Goal: Task Accomplishment & Management: Complete application form

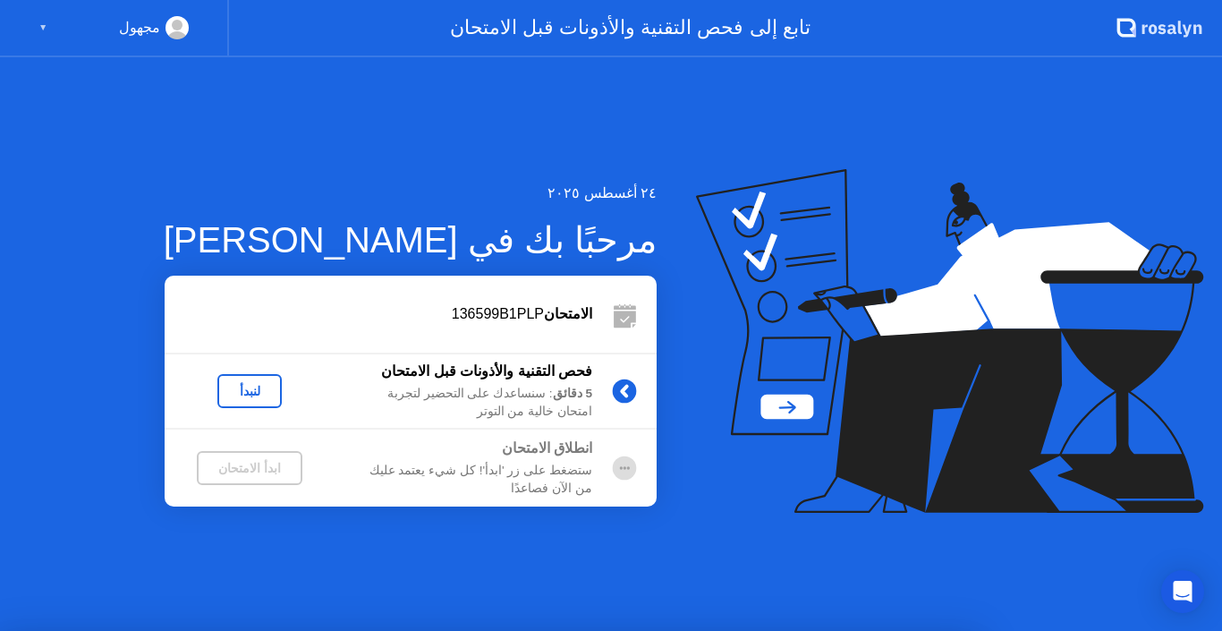
drag, startPoint x: 0, startPoint y: 0, endPoint x: 1111, endPoint y: 49, distance: 1111.7
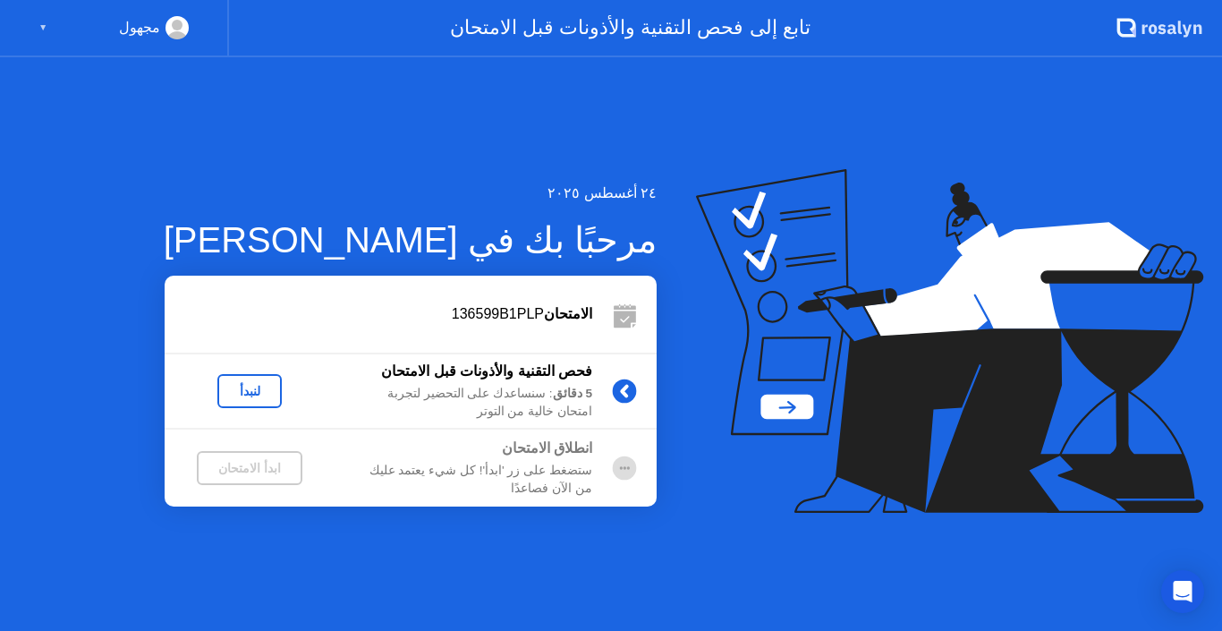
click at [651, 345] on div "الامتحان 136599B1PLP" at bounding box center [411, 314] width 492 height 77
click at [37, 30] on div "مجهول ▼" at bounding box center [114, 28] width 229 height 57
click at [44, 26] on div "▼" at bounding box center [42, 27] width 9 height 23
click at [190, 34] on div "مجهول ▼" at bounding box center [114, 28] width 229 height 57
click at [183, 32] on rect at bounding box center [178, 32] width 30 height 26
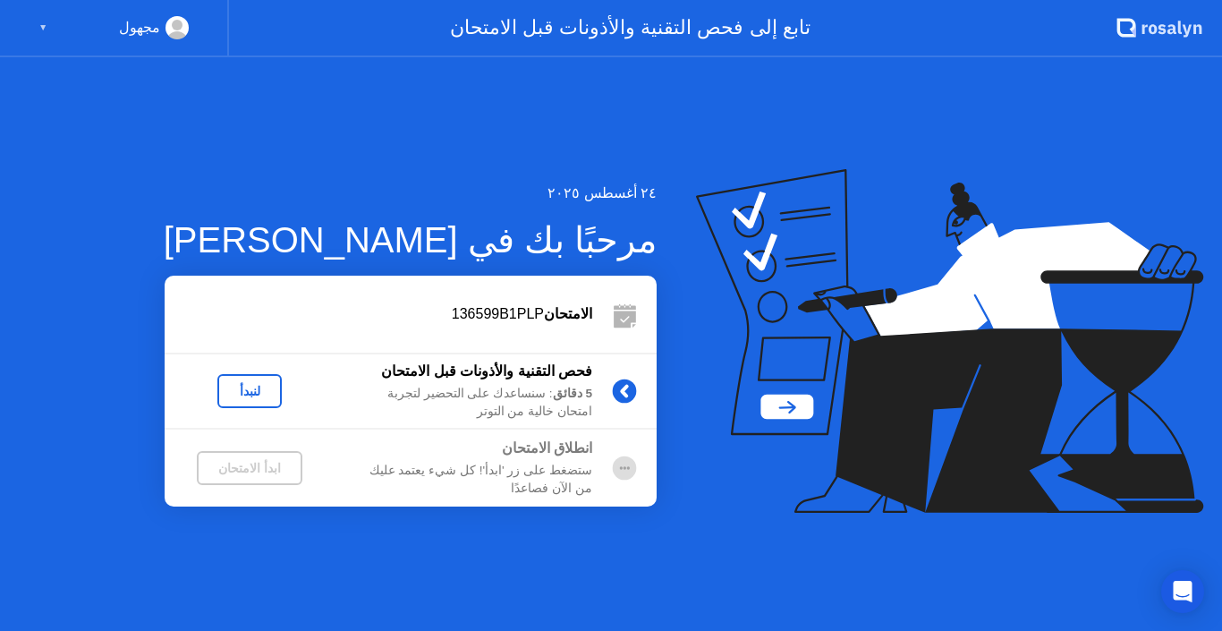
click at [183, 32] on rect at bounding box center [178, 32] width 30 height 26
click at [178, 27] on circle at bounding box center [177, 25] width 11 height 11
click at [172, 30] on g at bounding box center [178, 33] width 30 height 38
click at [172, 30] on rect at bounding box center [178, 32] width 30 height 26
click at [40, 32] on div "▼" at bounding box center [42, 27] width 9 height 23
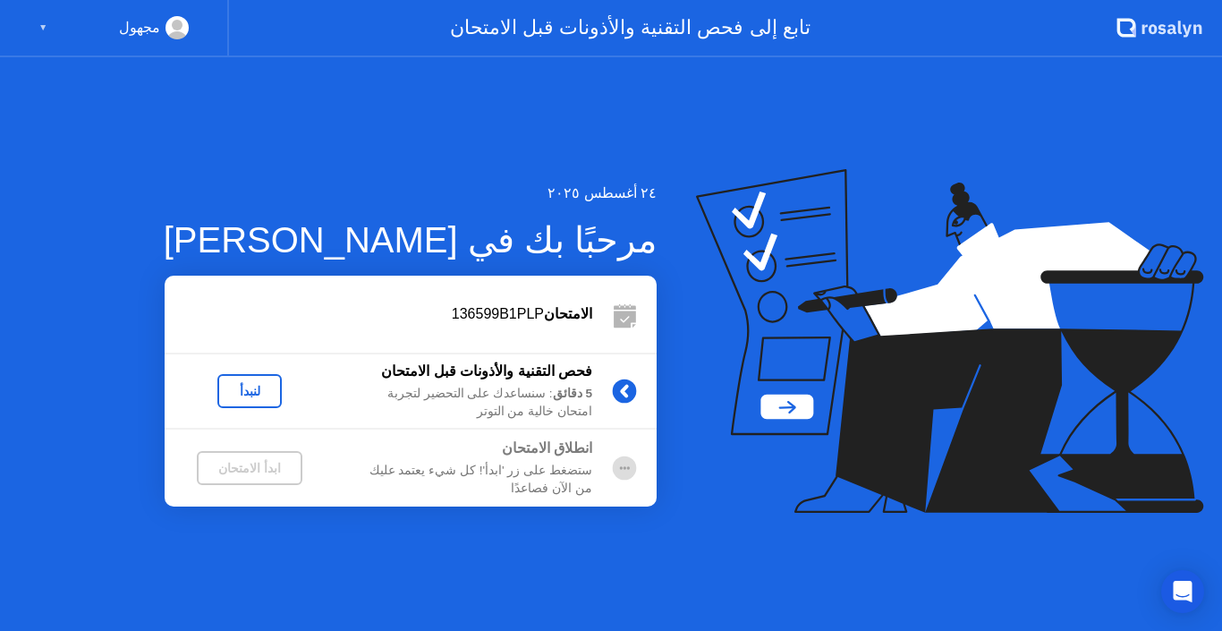
click at [40, 32] on div "▼" at bounding box center [42, 27] width 9 height 23
click at [40, 29] on div "▼" at bounding box center [42, 27] width 9 height 23
click at [251, 389] on div "لنبدأ" at bounding box center [250, 391] width 50 height 14
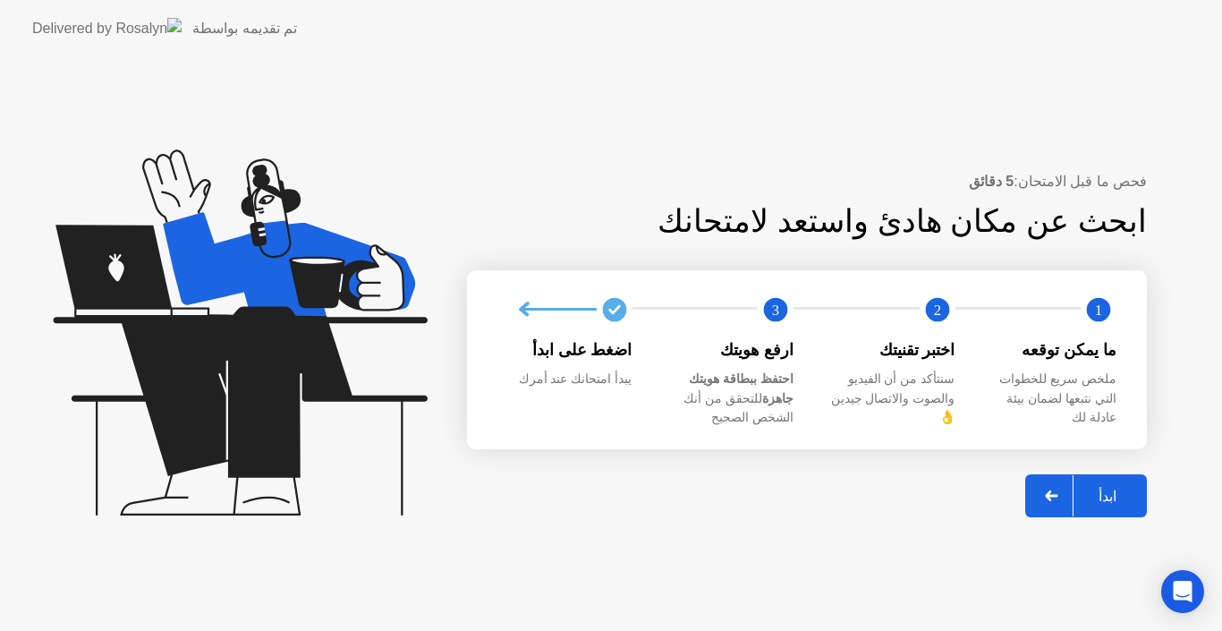
click at [1131, 474] on button "ابدأ" at bounding box center [1087, 495] width 122 height 43
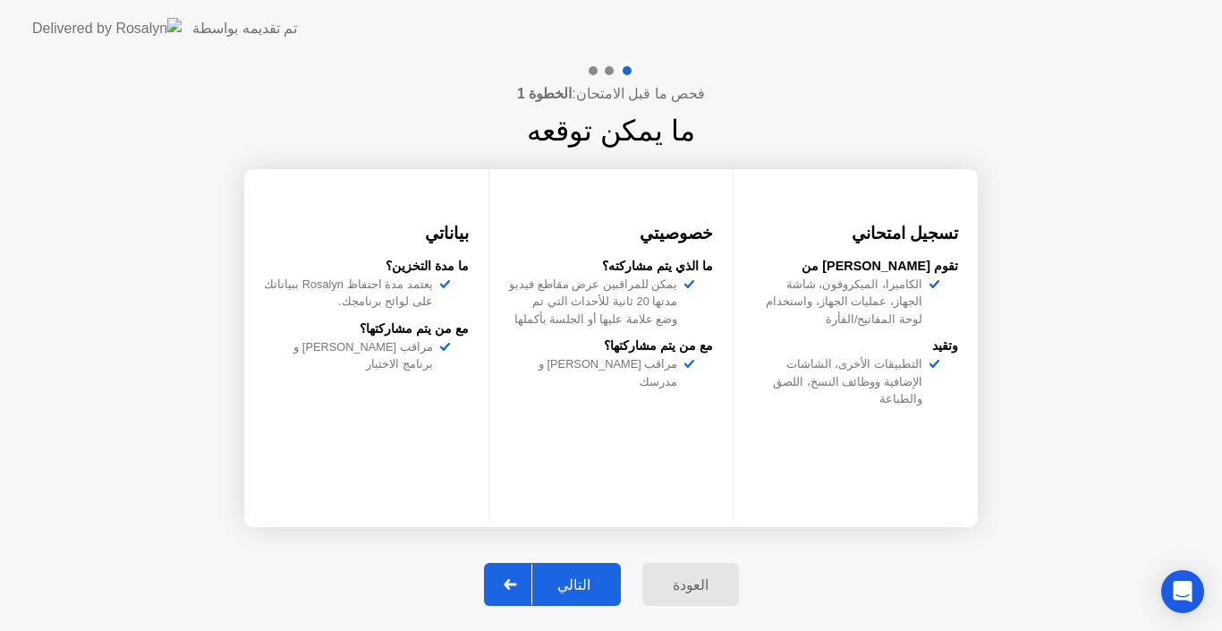
click at [532, 590] on div at bounding box center [511, 584] width 43 height 41
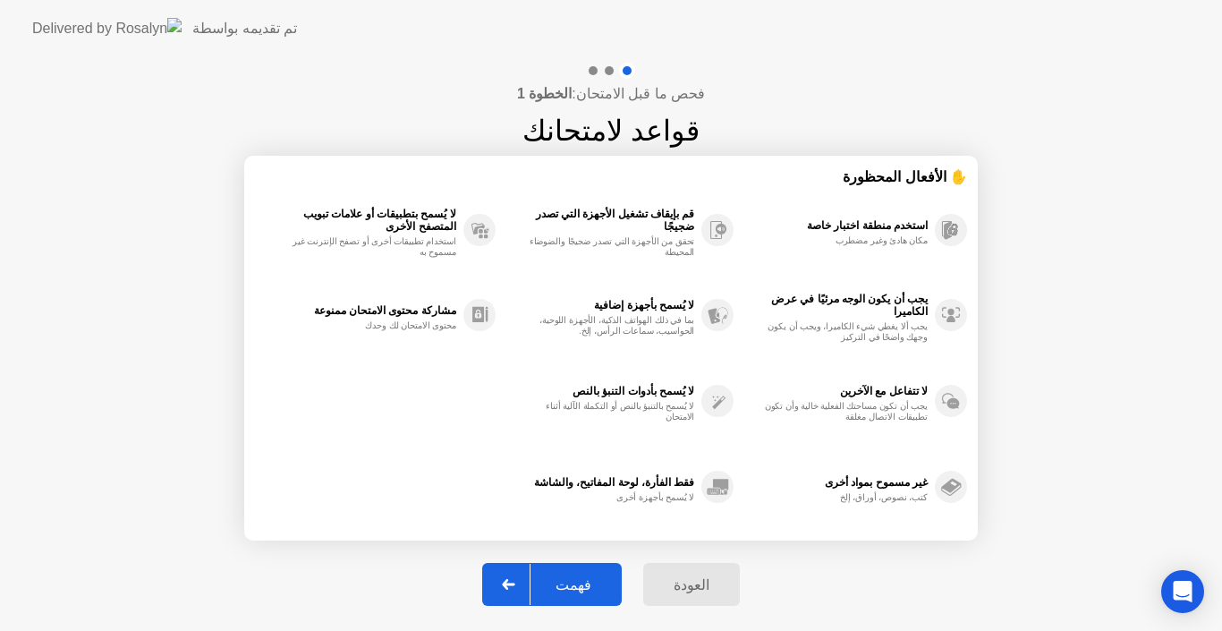
click at [531, 590] on div at bounding box center [509, 584] width 43 height 41
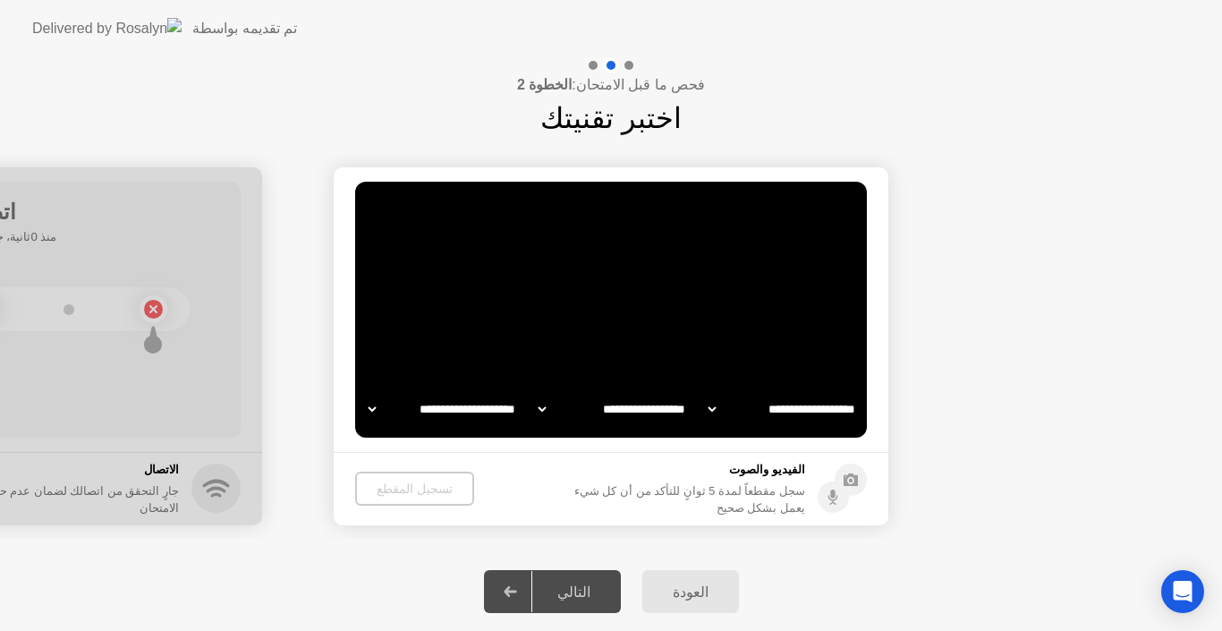
select select "**********"
select select "*******"
click at [668, 586] on div "العودة" at bounding box center [691, 591] width 86 height 17
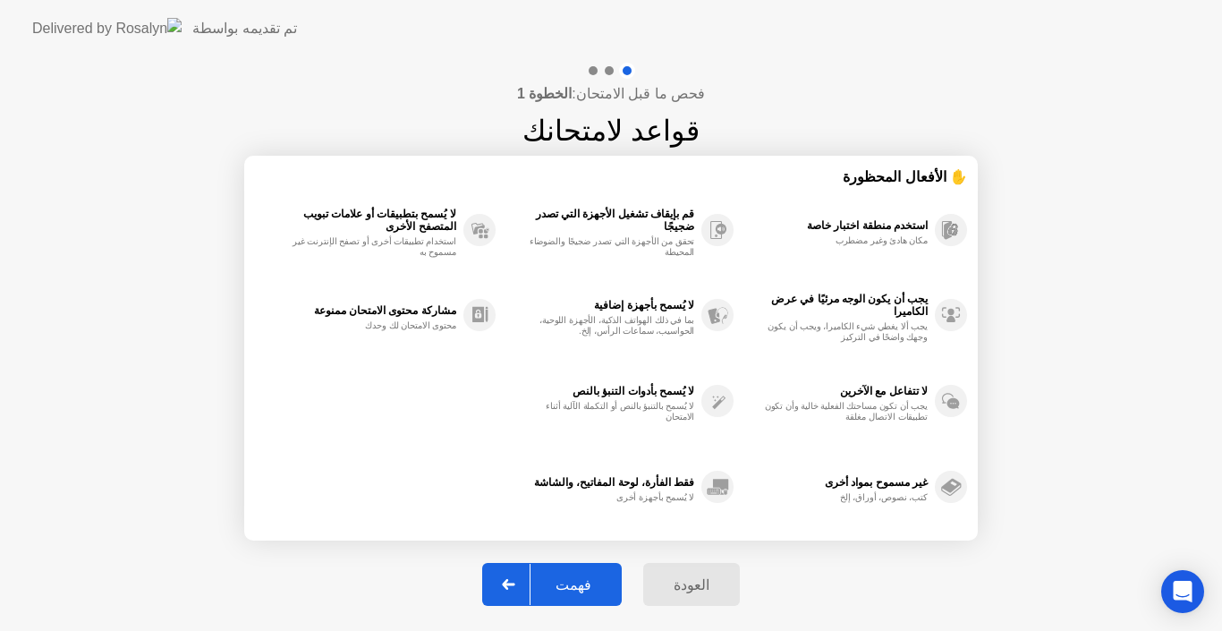
click at [704, 576] on div "العودة" at bounding box center [692, 584] width 86 height 17
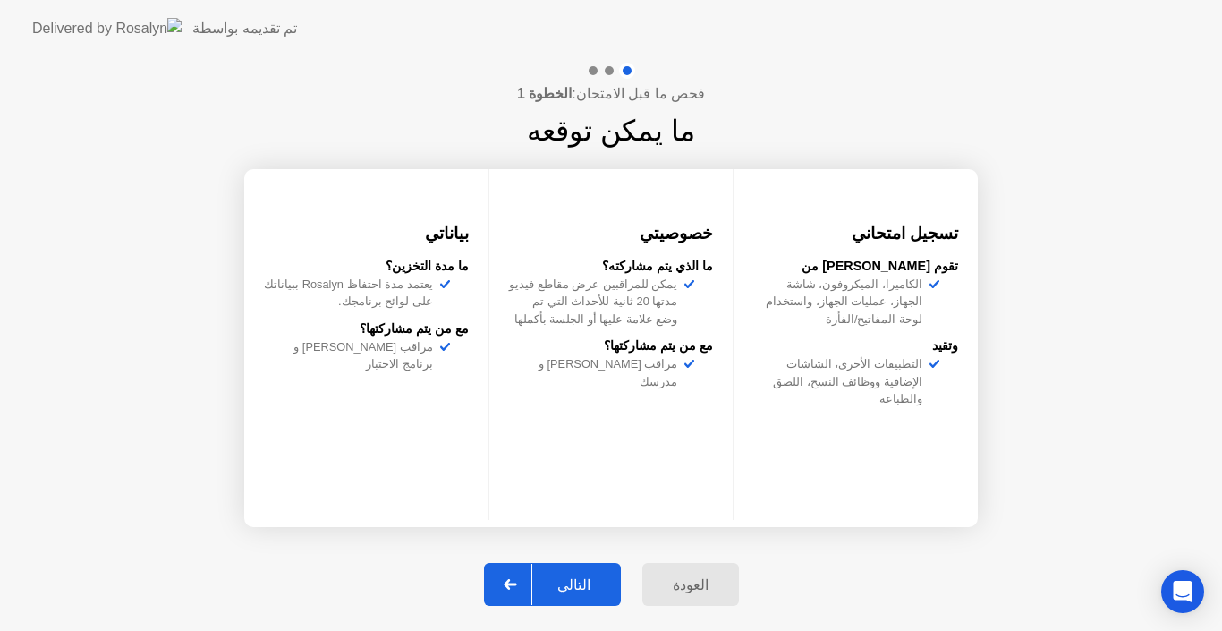
click at [561, 566] on button "التالي" at bounding box center [552, 584] width 137 height 43
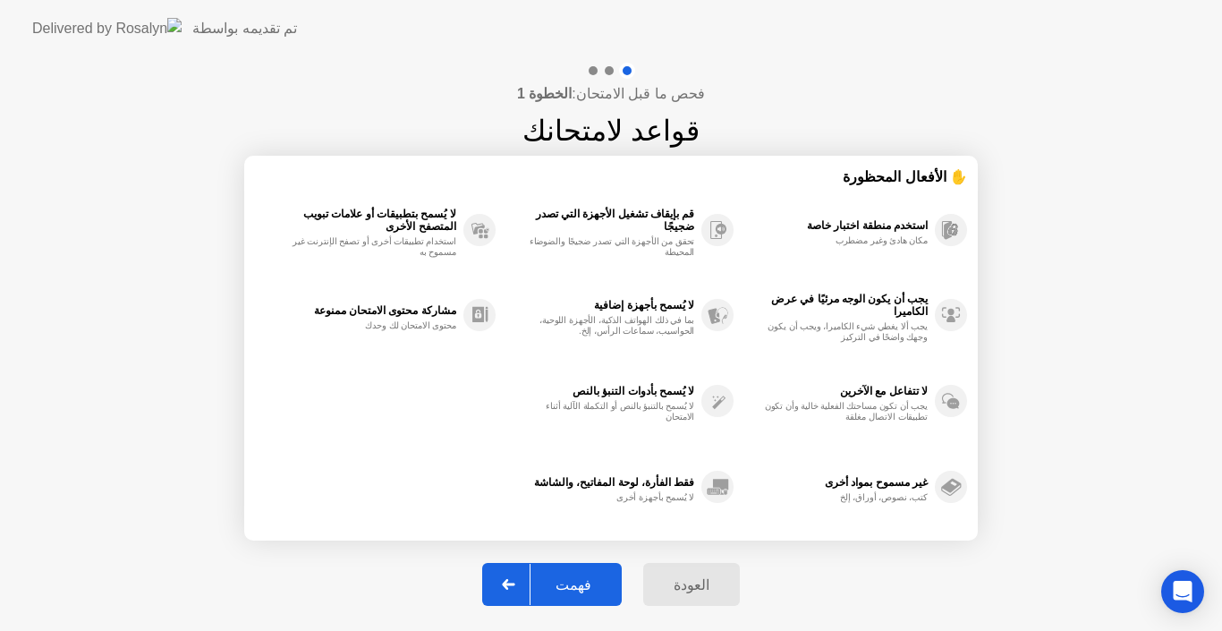
click at [561, 566] on button "فهمت" at bounding box center [552, 584] width 140 height 43
select select "**********"
select select "*******"
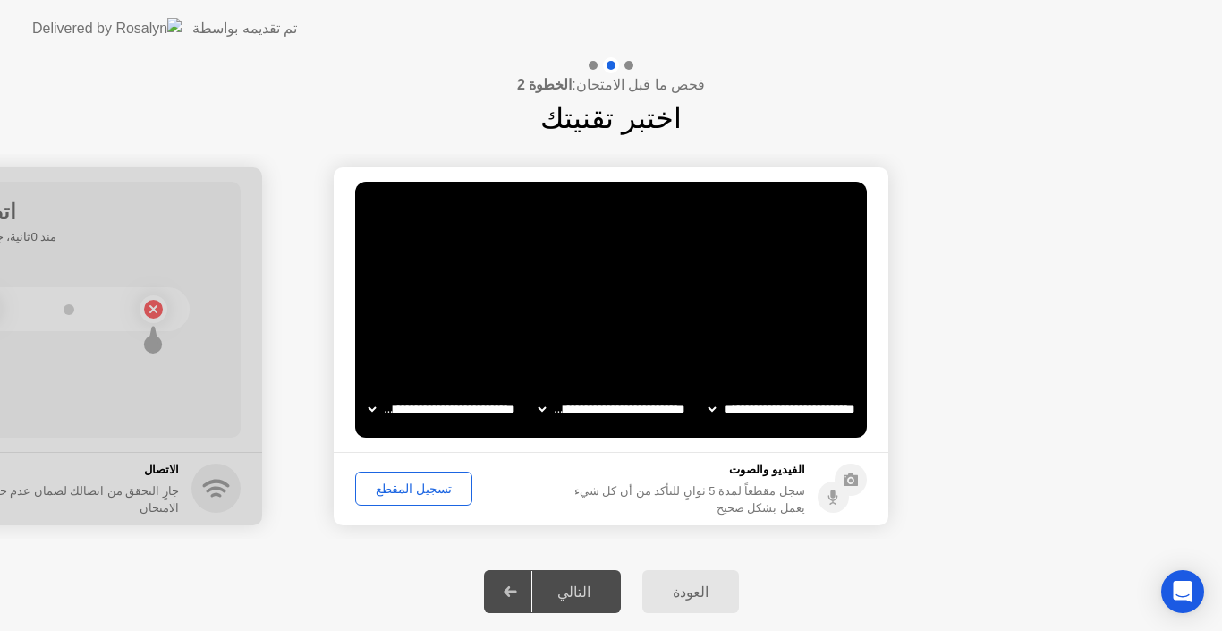
click at [561, 566] on div "العودة التالي" at bounding box center [611, 591] width 1222 height 79
click at [674, 598] on div "العودة" at bounding box center [691, 591] width 86 height 17
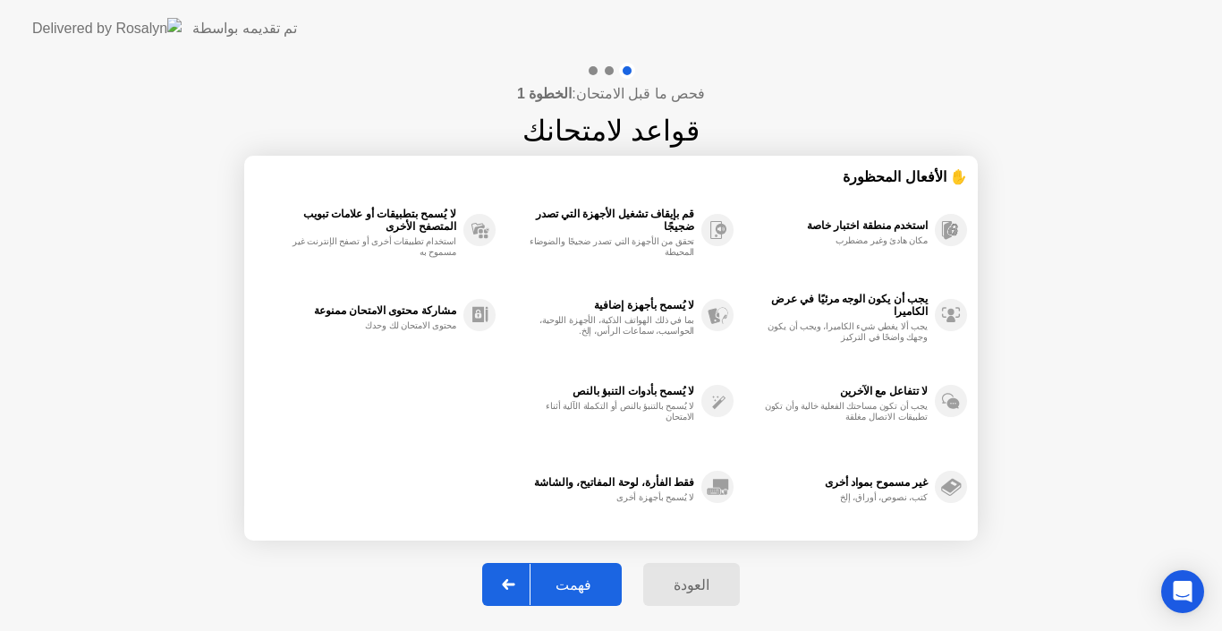
click at [605, 576] on div "فهمت" at bounding box center [574, 584] width 86 height 17
select select "**********"
select select "*******"
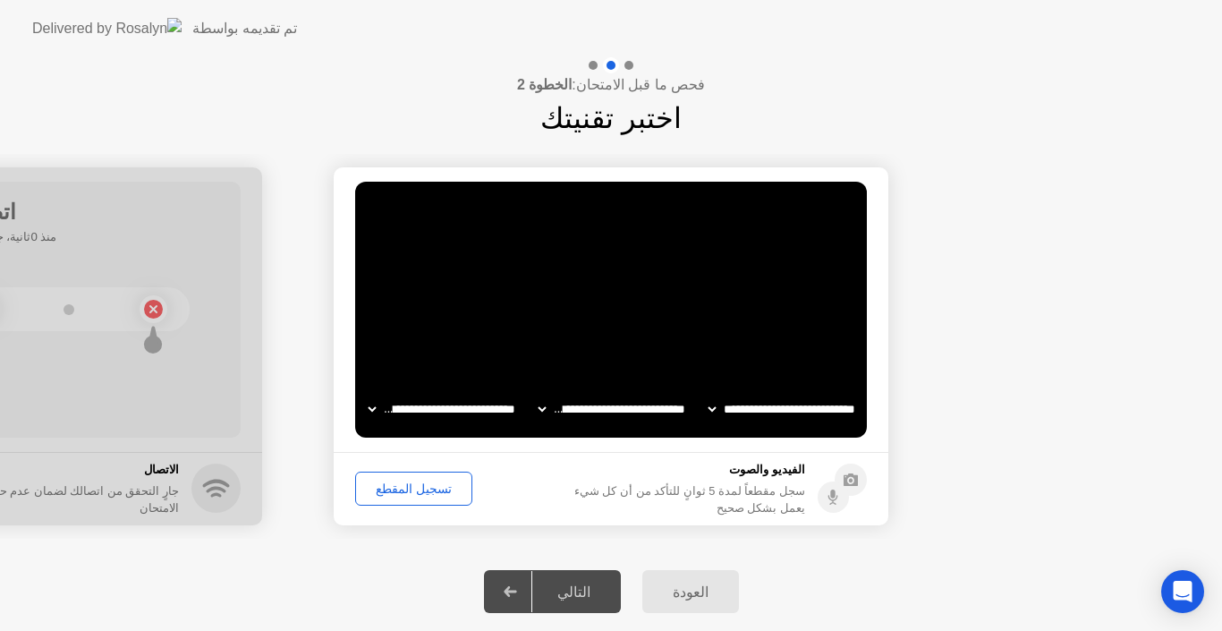
click at [408, 496] on div "تسجيل المقطع" at bounding box center [414, 488] width 105 height 14
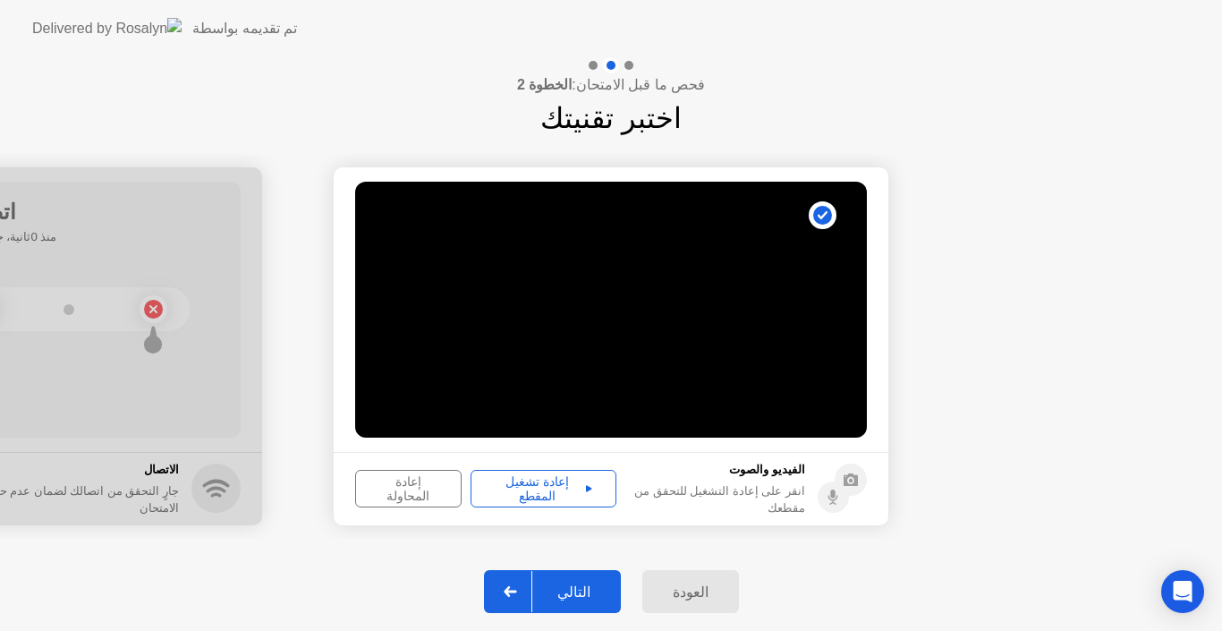
click at [554, 579] on button "التالي" at bounding box center [552, 591] width 137 height 43
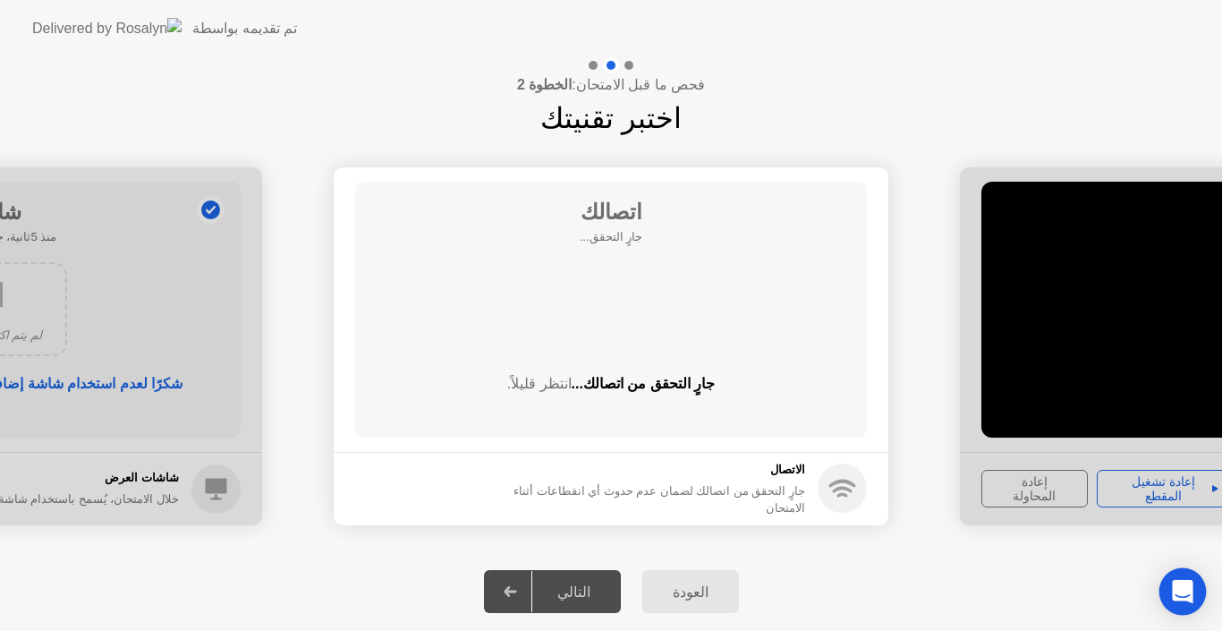
click at [1171, 583] on div "Open Intercom Messenger" at bounding box center [1183, 591] width 47 height 47
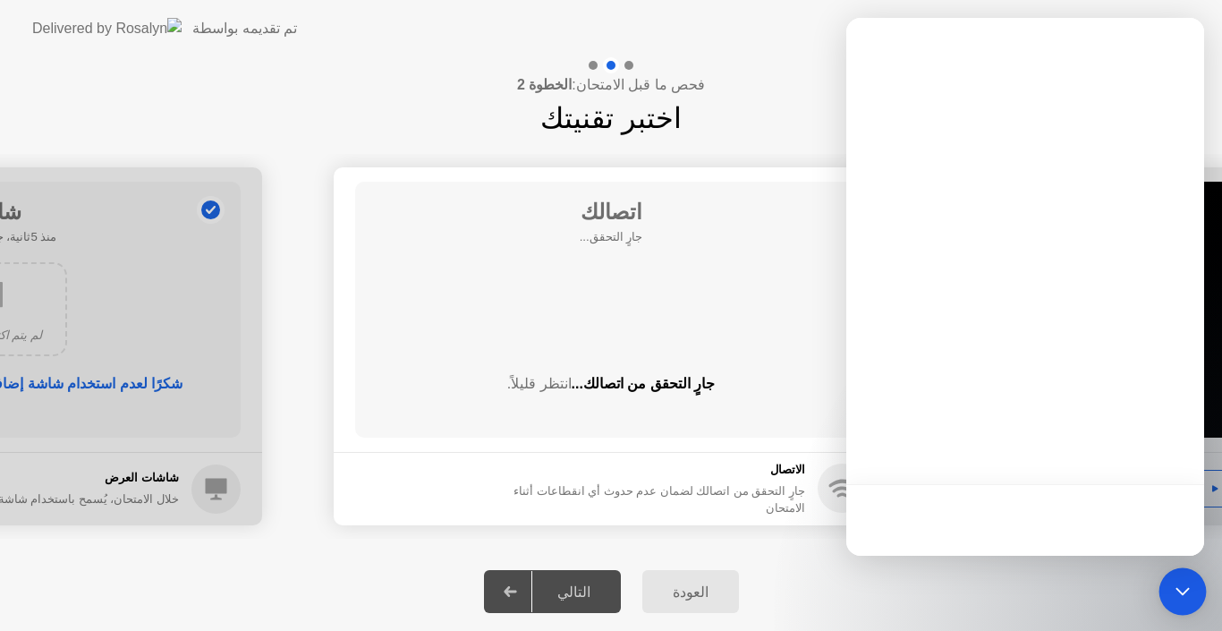
click at [1178, 583] on icon "Open Intercom Messenger" at bounding box center [1182, 591] width 23 height 23
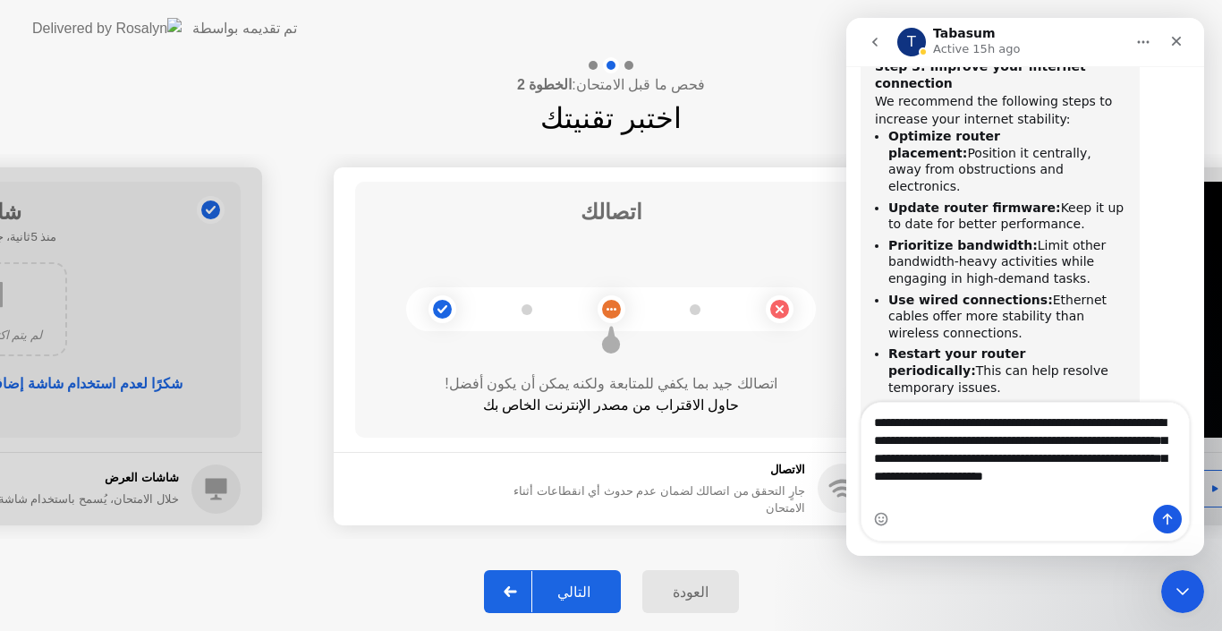
scroll to position [1442, 0]
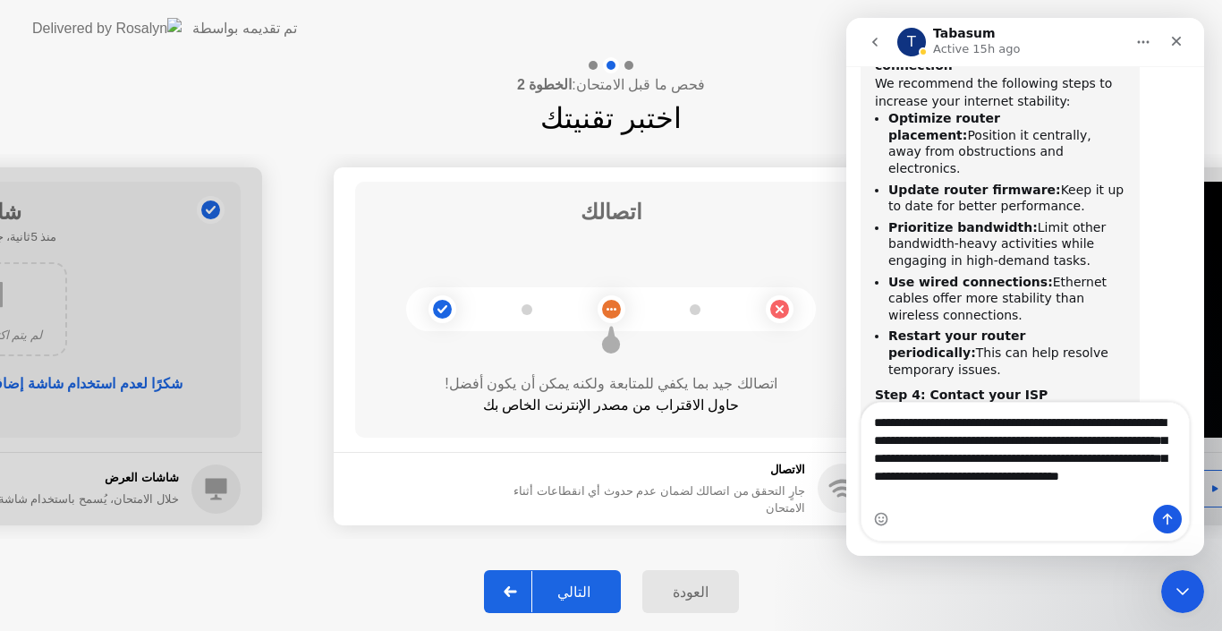
type textarea "**********"
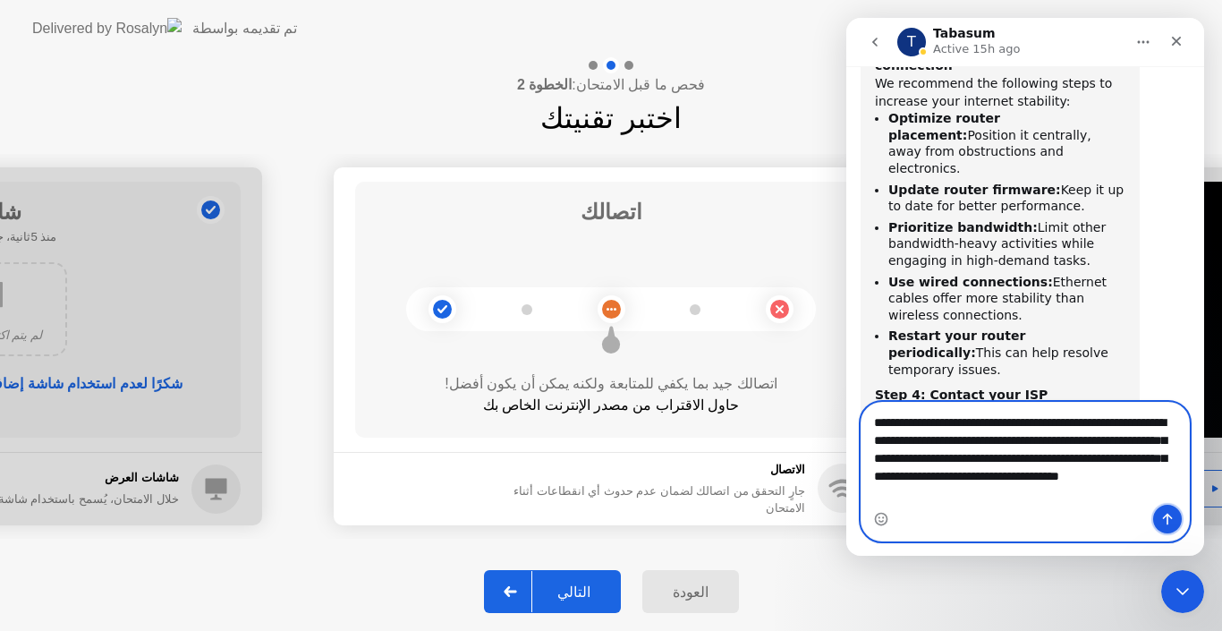
click at [1162, 515] on icon "Send a message…" at bounding box center [1168, 519] width 14 height 14
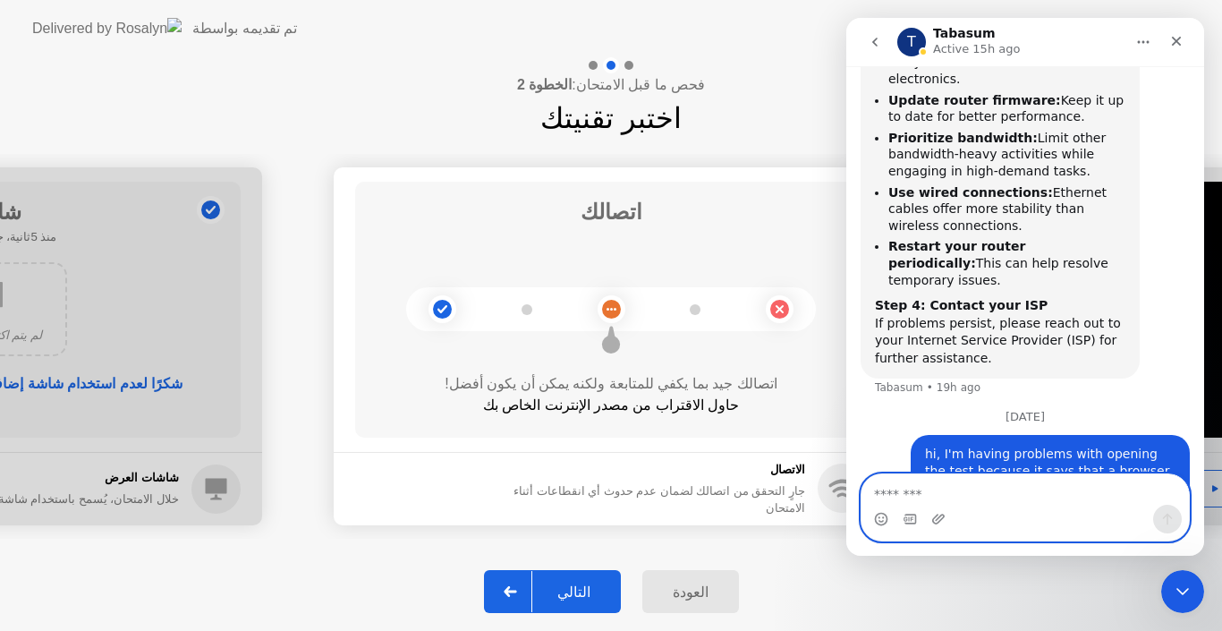
scroll to position [1560, 0]
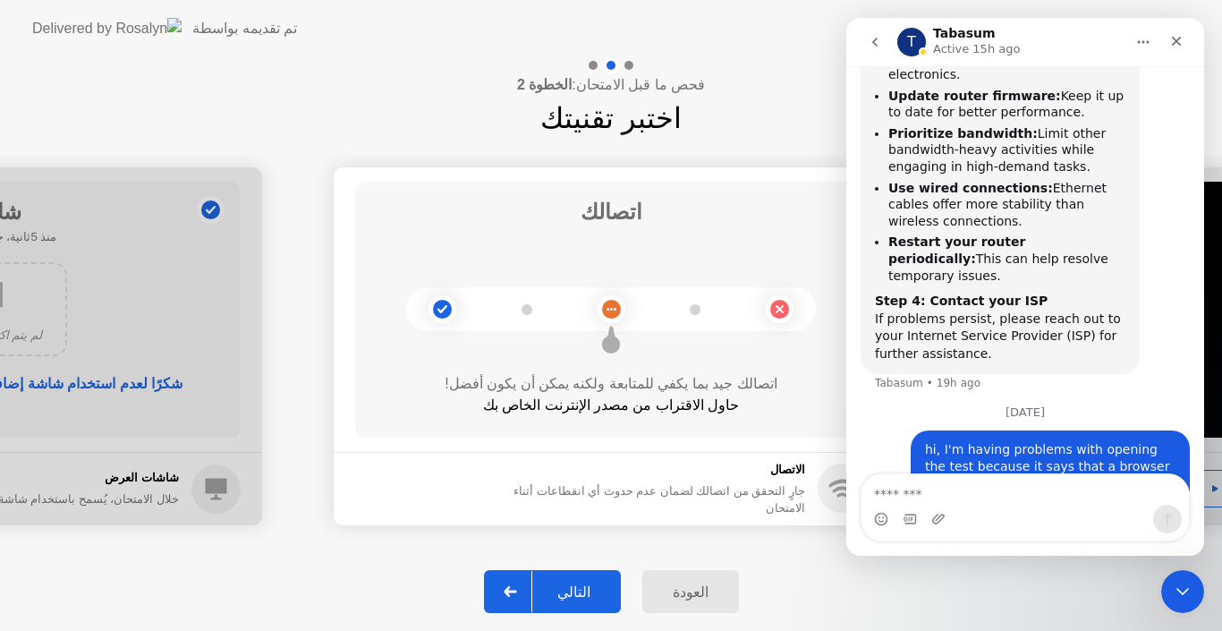
click at [570, 600] on div "التالي" at bounding box center [573, 591] width 83 height 17
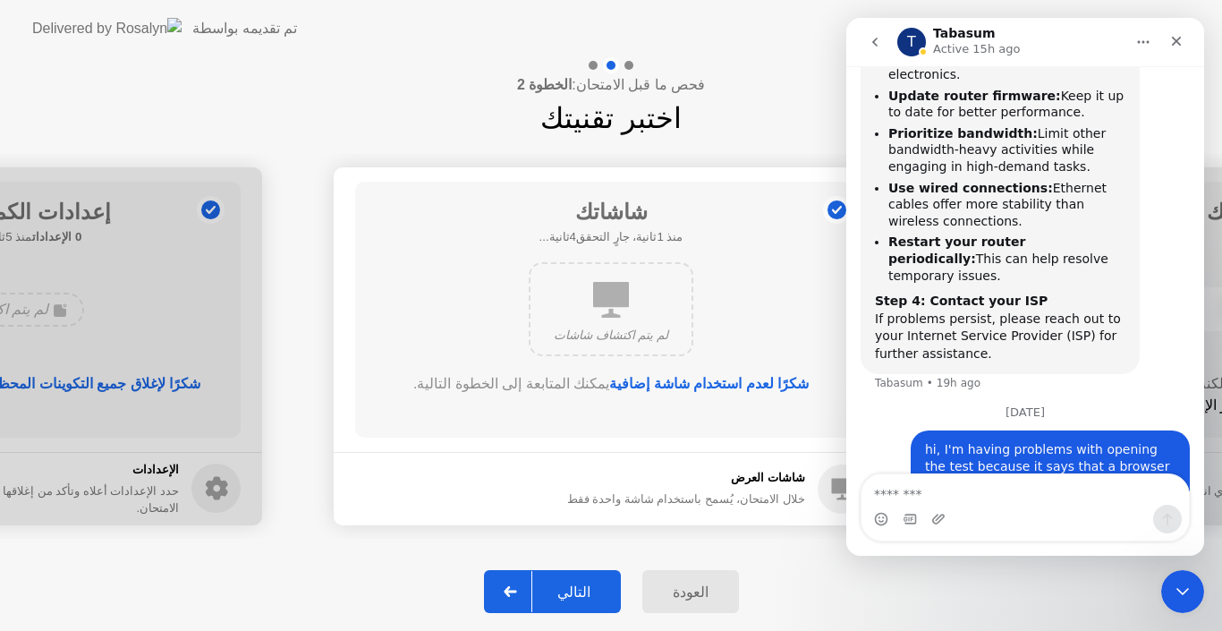
click at [570, 600] on div "التالي" at bounding box center [573, 591] width 83 height 17
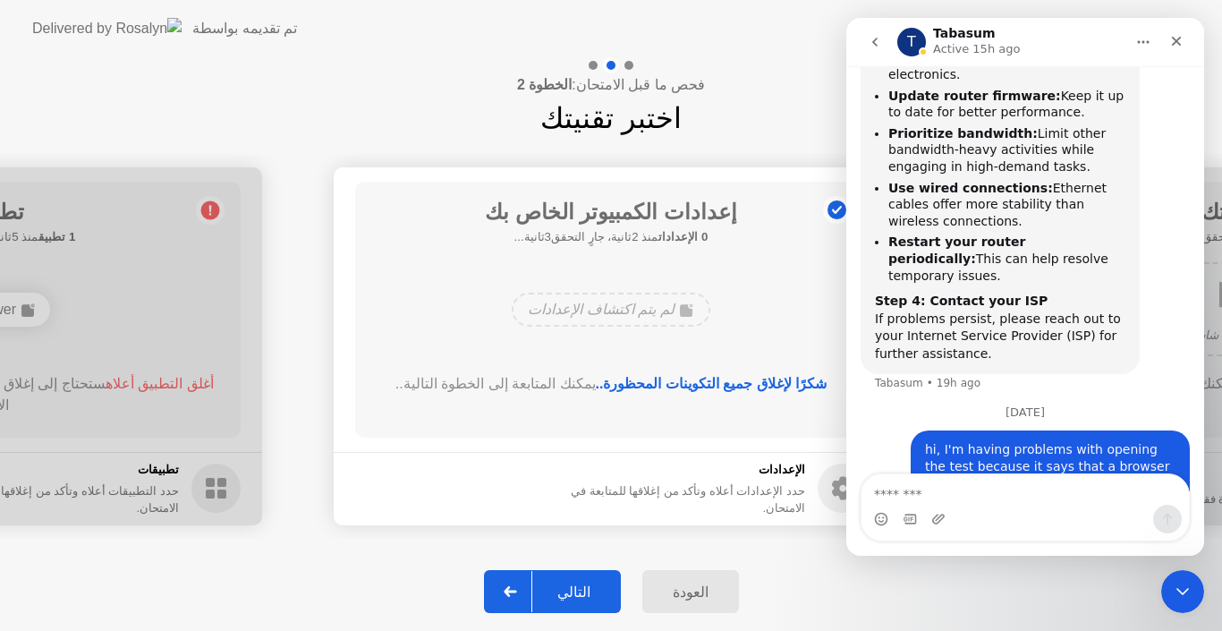
click at [570, 600] on div "التالي" at bounding box center [573, 591] width 83 height 17
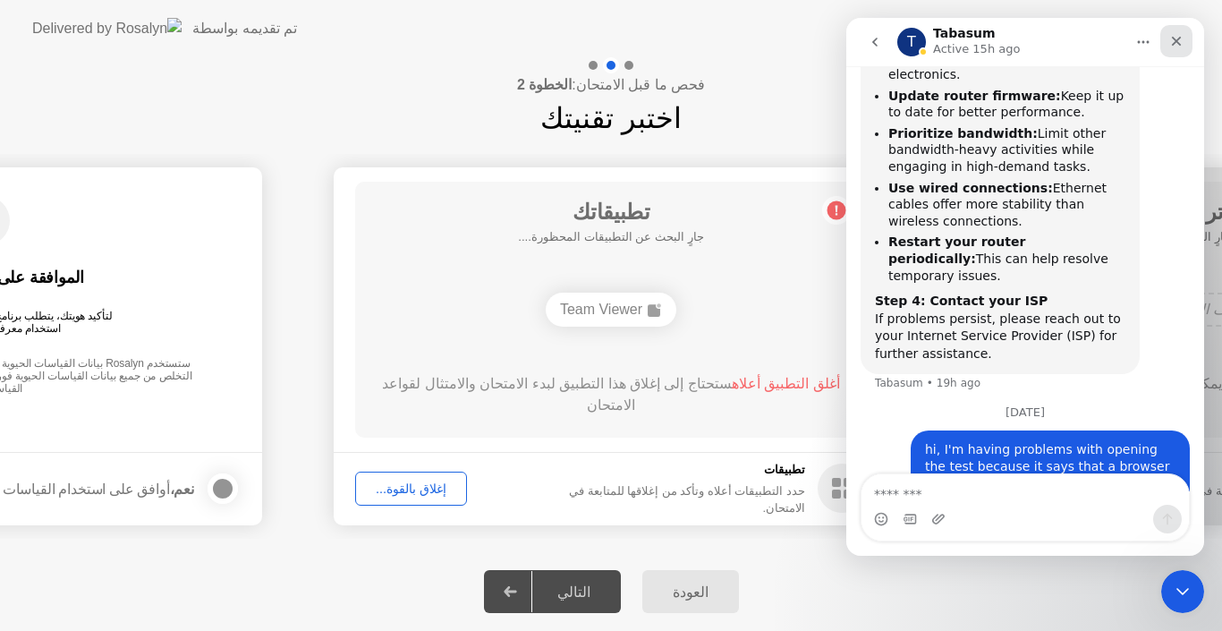
click at [1173, 43] on icon "Close" at bounding box center [1177, 41] width 14 height 14
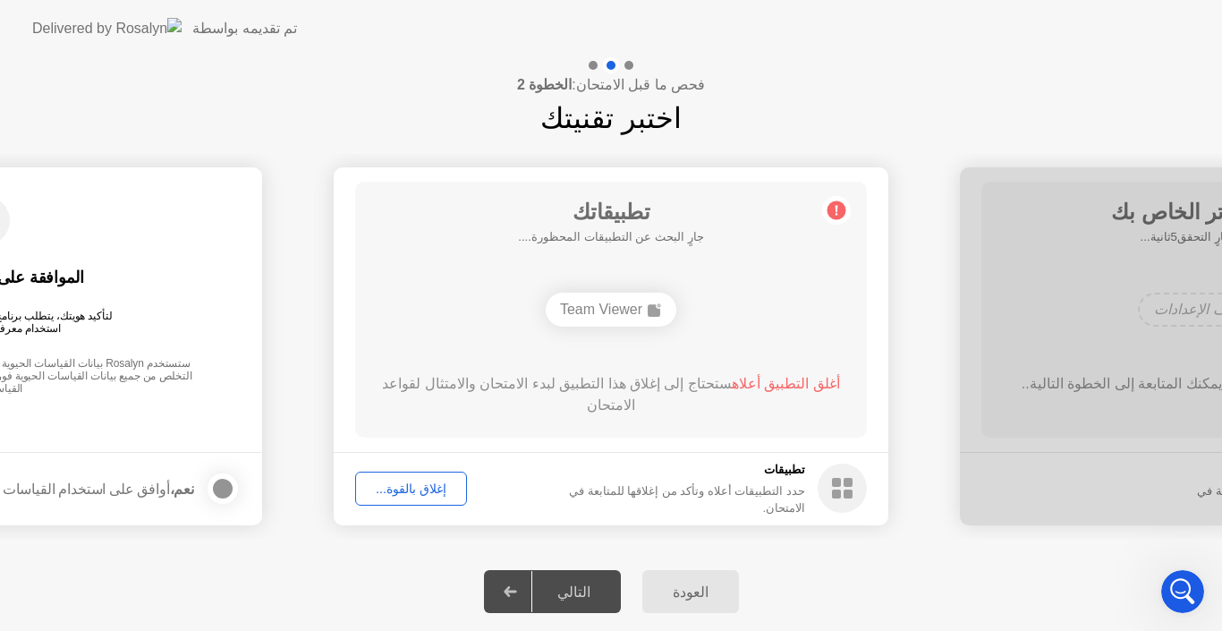
click at [405, 472] on button "إغلاق بالقوة..." at bounding box center [411, 489] width 112 height 34
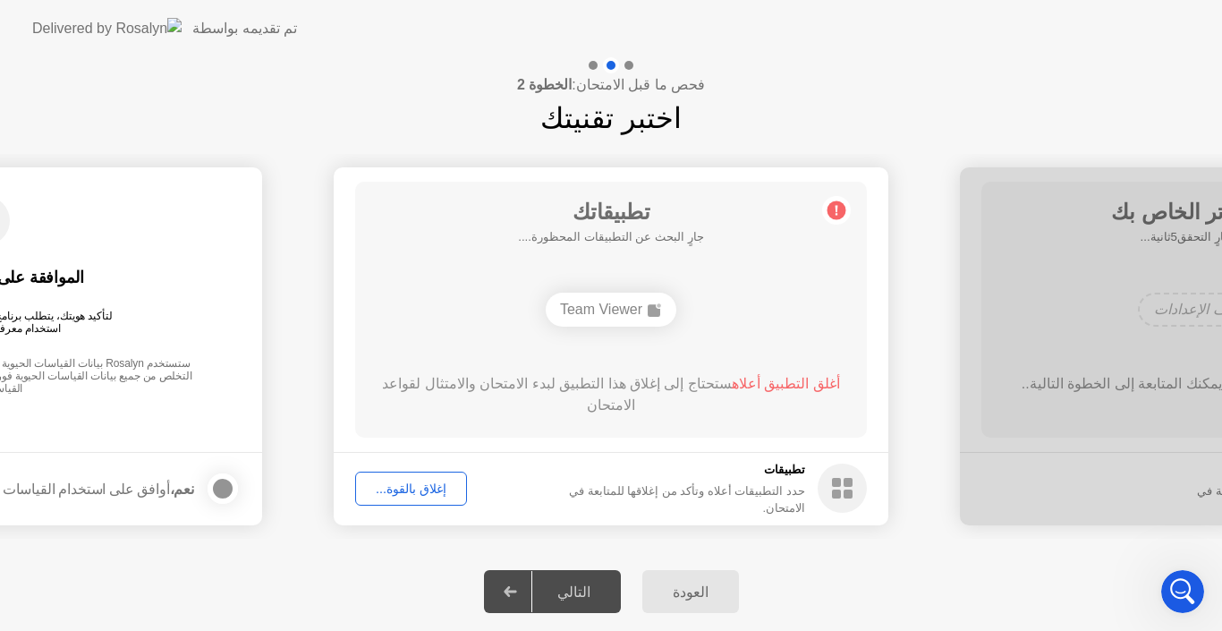
click at [699, 596] on div "العودة" at bounding box center [691, 591] width 86 height 17
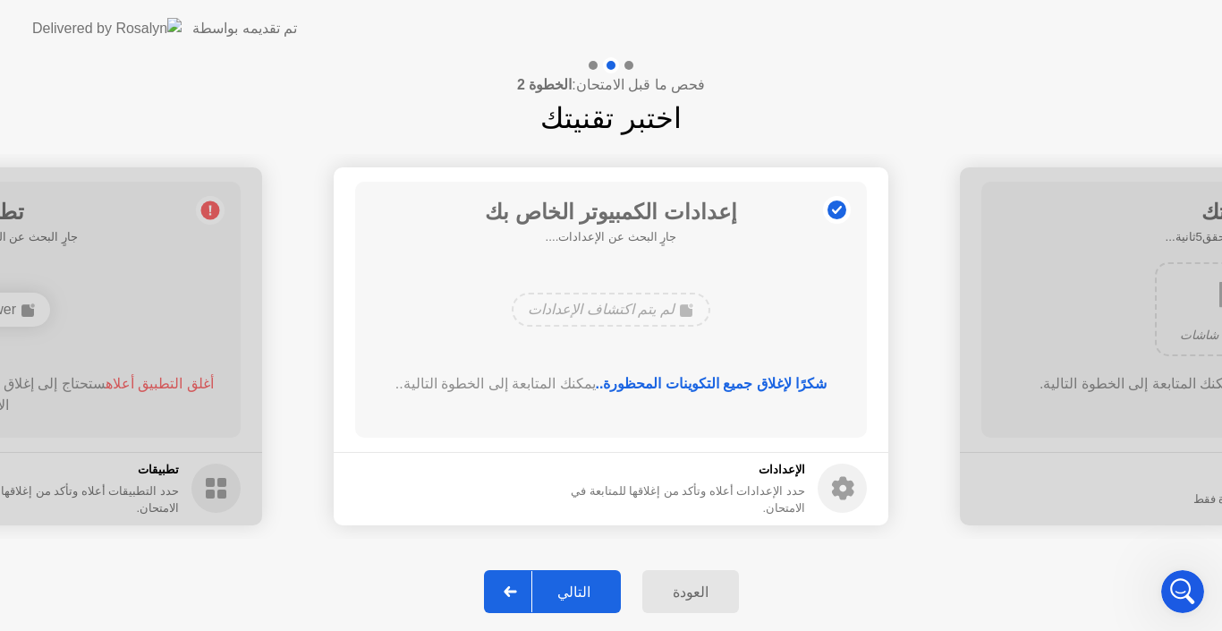
click at [699, 596] on div "العودة" at bounding box center [691, 591] width 86 height 17
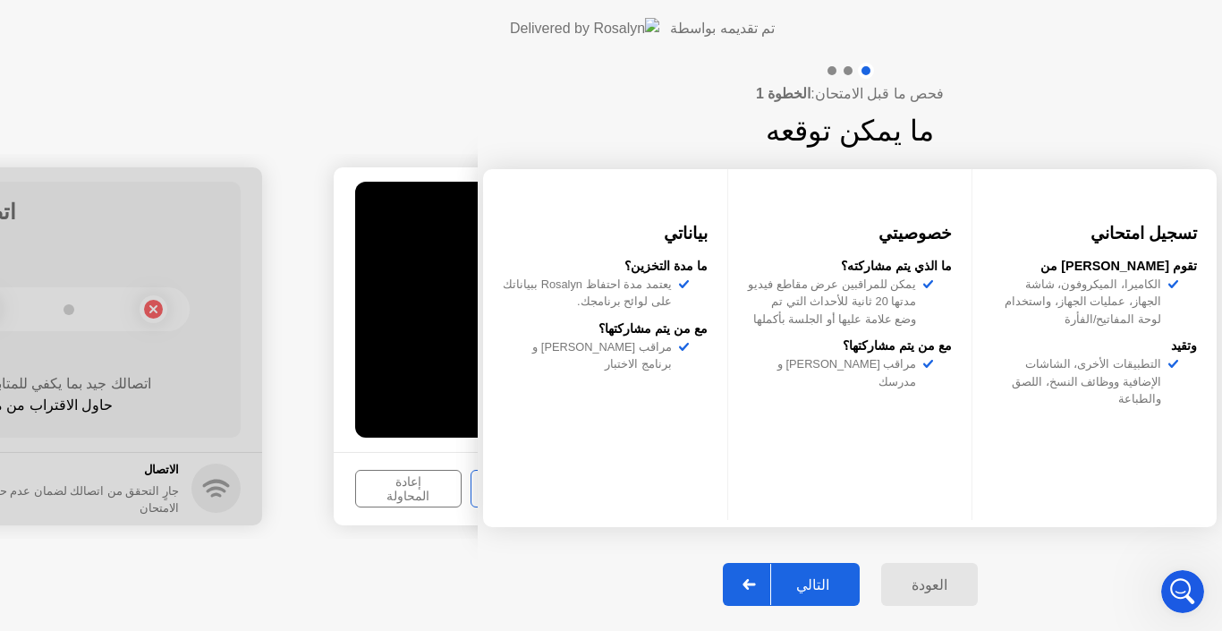
click at [881, 596] on button "العودة" at bounding box center [929, 584] width 97 height 43
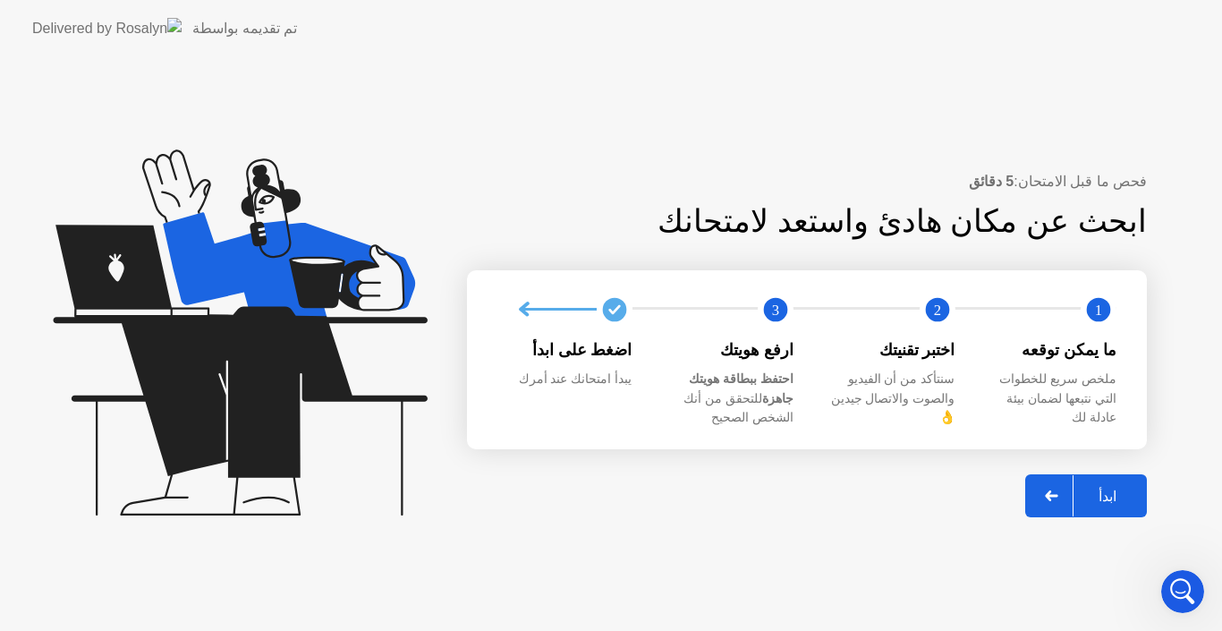
drag, startPoint x: 697, startPoint y: 568, endPoint x: 711, endPoint y: 578, distance: 16.6
click at [711, 578] on div "فحص ما قبل الامتحان: 5 دقائق ابحث عن مكان هادئ واستعد لامتحانك 1 2 3 ما يمكن تو…" at bounding box center [611, 344] width 1222 height 574
